Goal: Find specific page/section: Find specific page/section

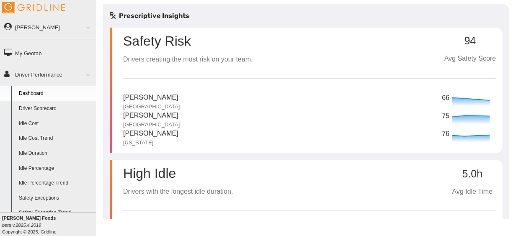
click at [54, 106] on link "Driver Scorecard" at bounding box center [55, 108] width 81 height 15
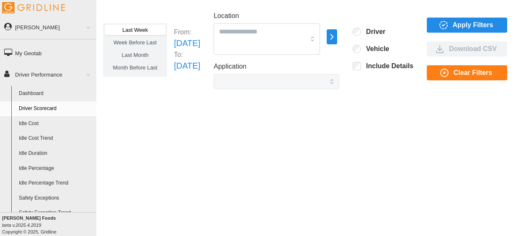
click at [200, 64] on p "[DATE]" at bounding box center [187, 66] width 26 height 13
click at [48, 93] on link "Dashboard" at bounding box center [55, 93] width 81 height 15
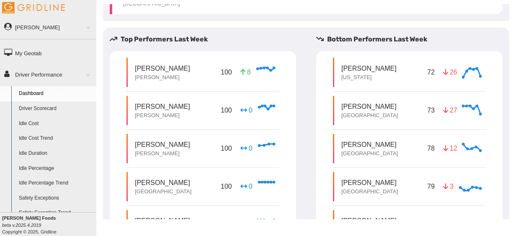
scroll to position [394, 0]
